Goal: Information Seeking & Learning: Learn about a topic

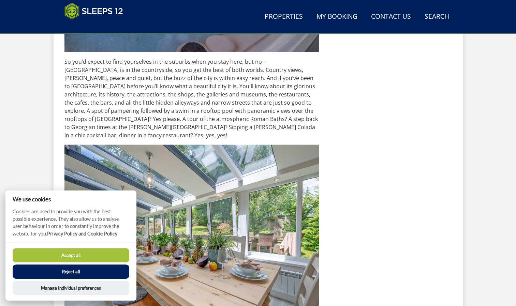
scroll to position [835, 0]
click at [87, 254] on button "Accept all" at bounding box center [71, 255] width 117 height 14
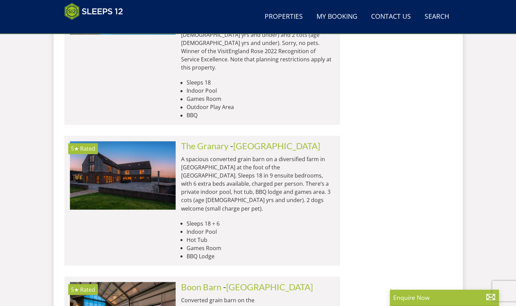
scroll to position [1290, 0]
